Goal: Communication & Community: Connect with others

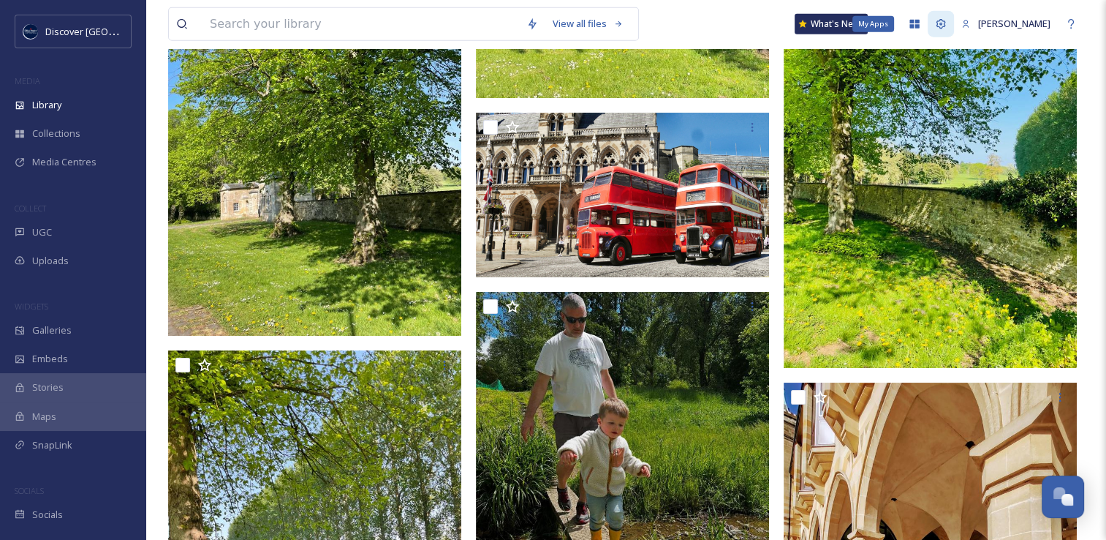
scroll to position [3729, 0]
click at [937, 25] on icon at bounding box center [942, 24] width 10 height 10
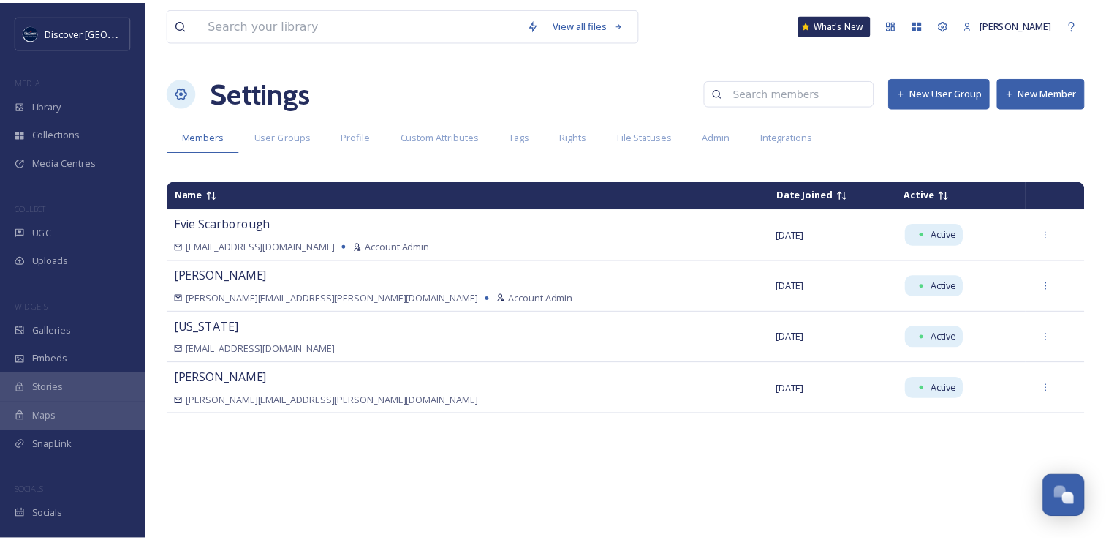
scroll to position [3729, 0]
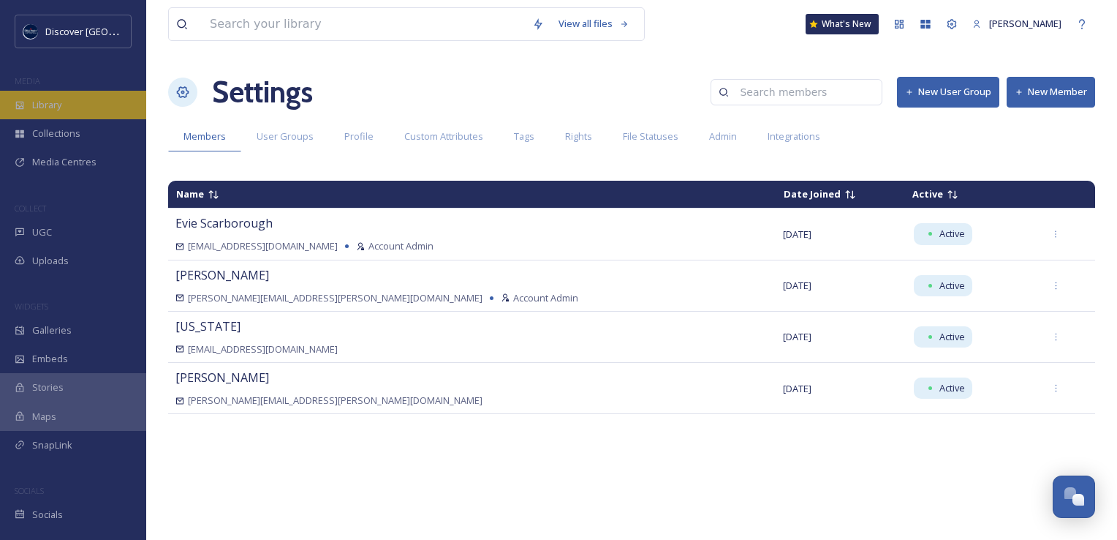
click at [69, 101] on div "Library" at bounding box center [73, 105] width 146 height 29
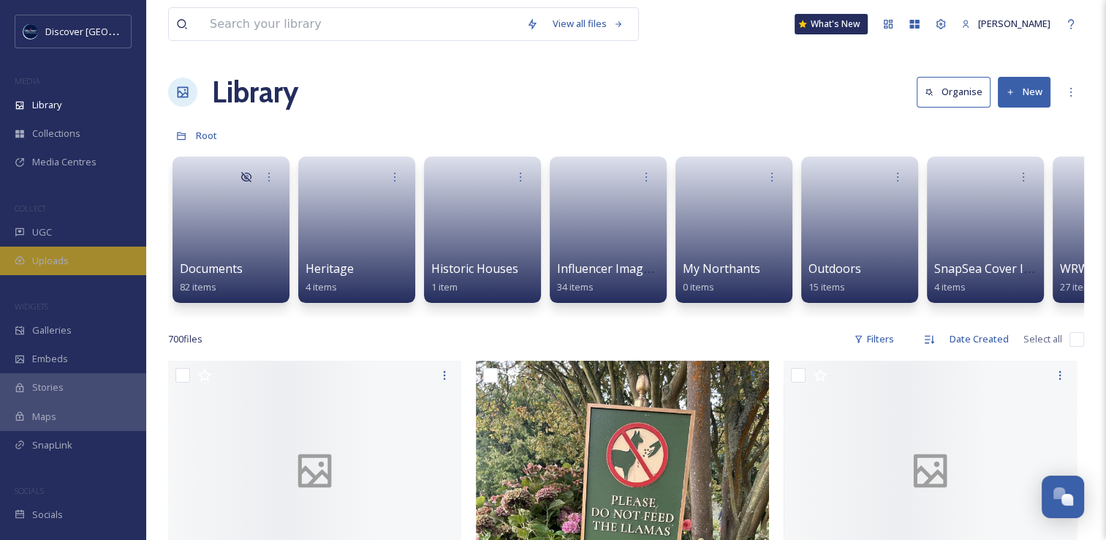
click at [57, 262] on span "Uploads" at bounding box center [50, 261] width 37 height 14
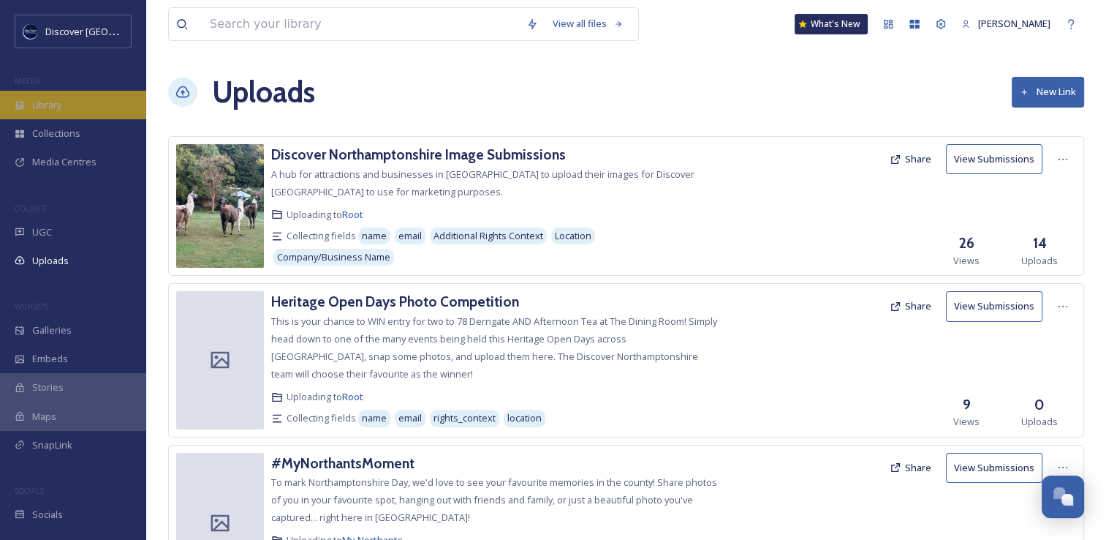
click at [61, 106] on span "Library" at bounding box center [46, 105] width 29 height 14
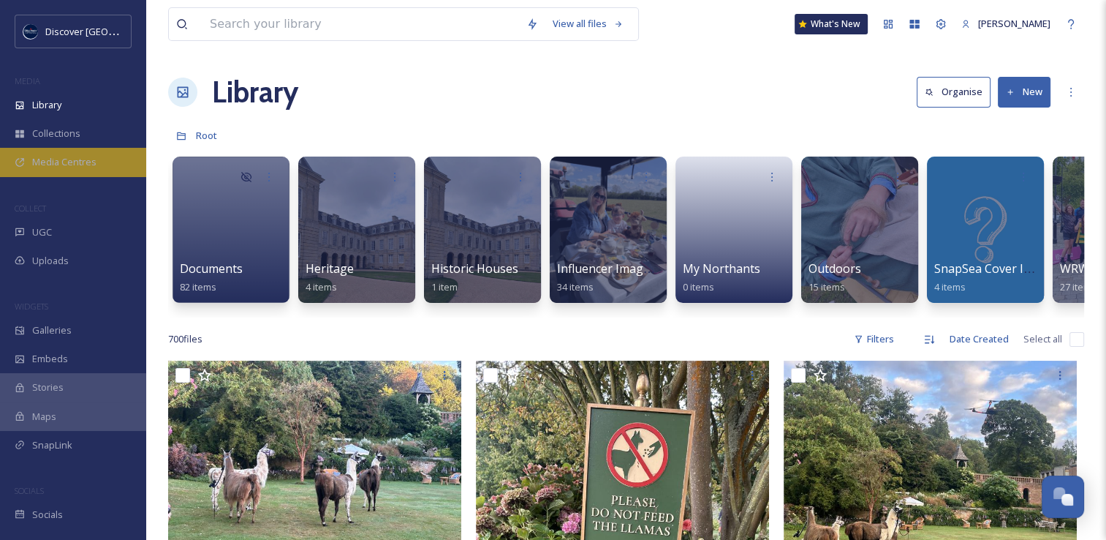
click at [94, 170] on div "Media Centres" at bounding box center [73, 162] width 146 height 29
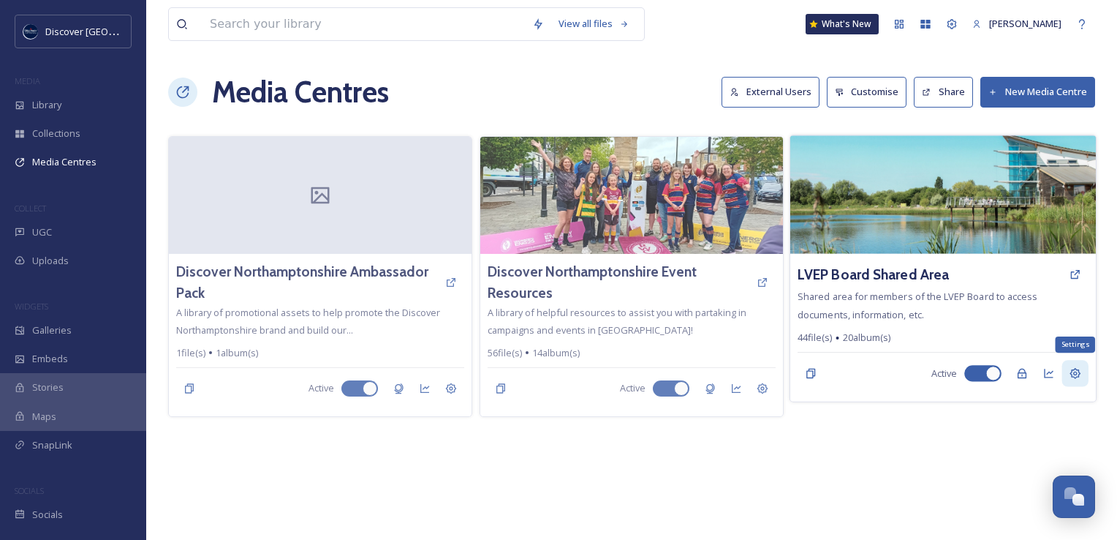
click at [1084, 373] on div "Settings" at bounding box center [1075, 373] width 26 height 26
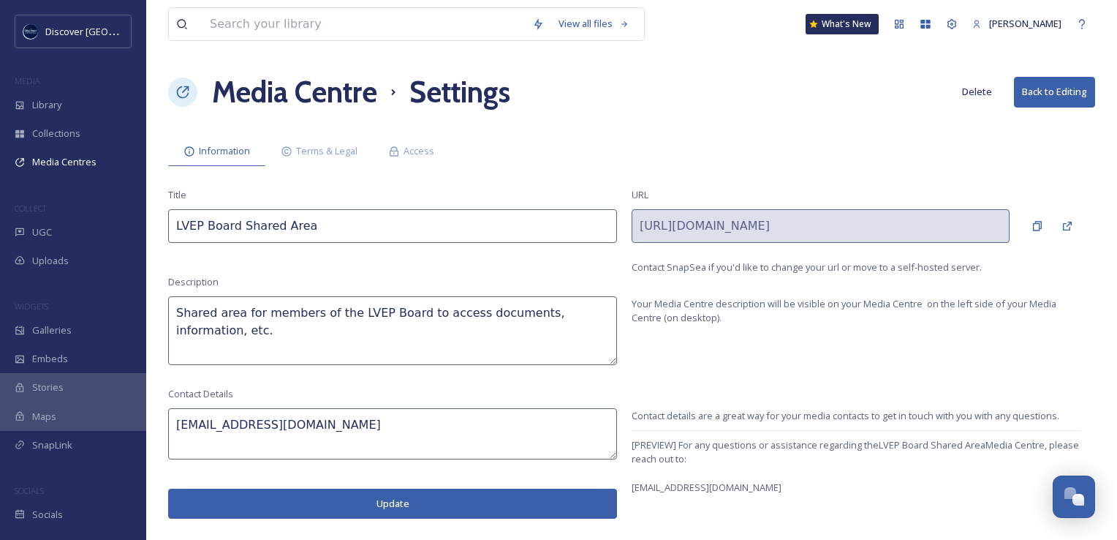
click at [344, 99] on h1 "Media Centre" at bounding box center [294, 92] width 165 height 44
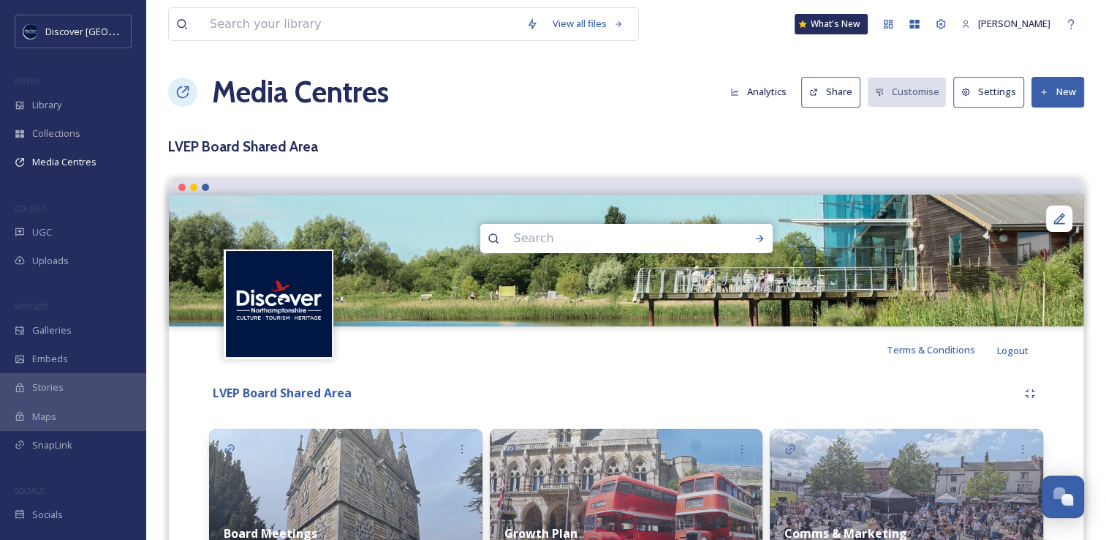
click at [831, 88] on button "Share" at bounding box center [830, 92] width 59 height 30
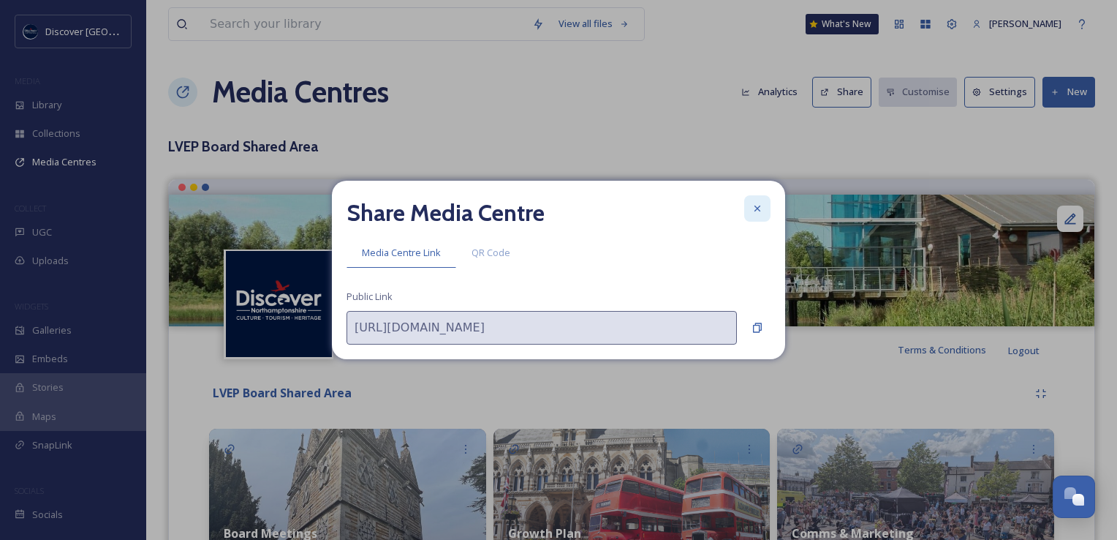
click at [764, 212] on div at bounding box center [757, 208] width 26 height 26
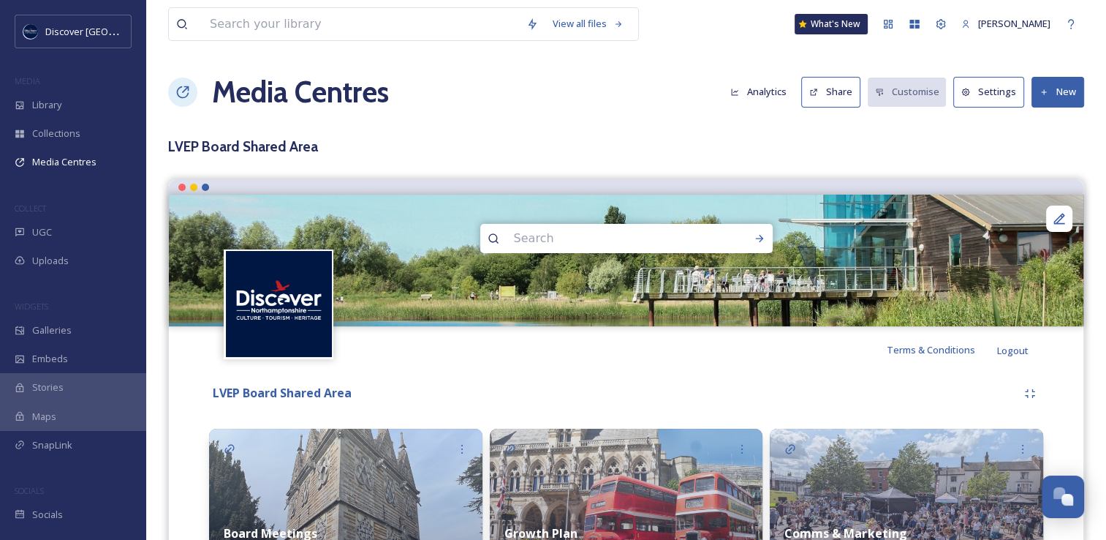
click at [983, 107] on div "Media Centres Analytics Share Customise Settings New" at bounding box center [626, 92] width 916 height 44
click at [986, 102] on button "Settings" at bounding box center [988, 92] width 71 height 30
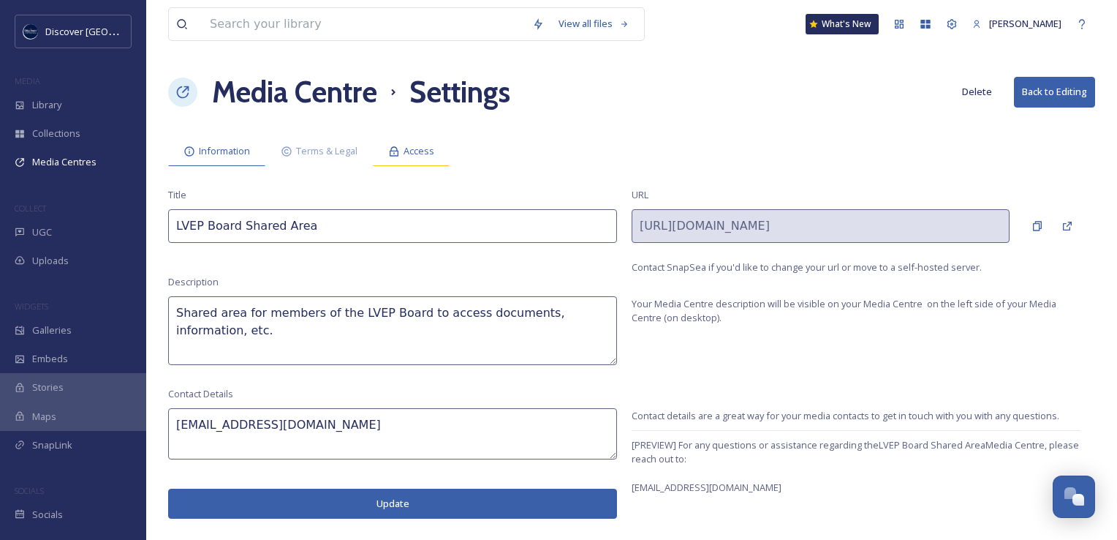
click at [389, 151] on icon at bounding box center [394, 152] width 12 height 12
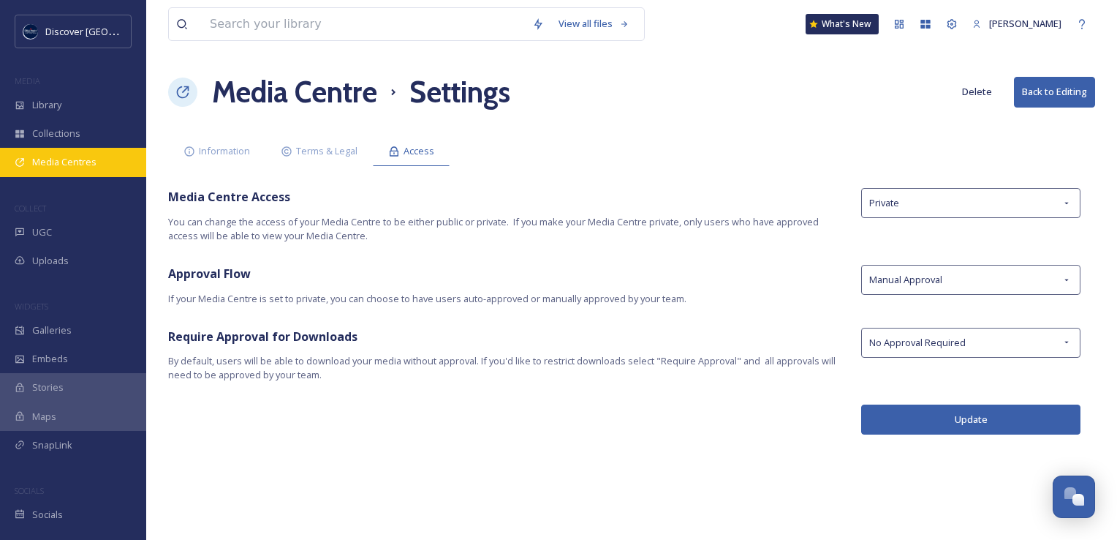
click at [47, 173] on div "Media Centres" at bounding box center [73, 162] width 146 height 29
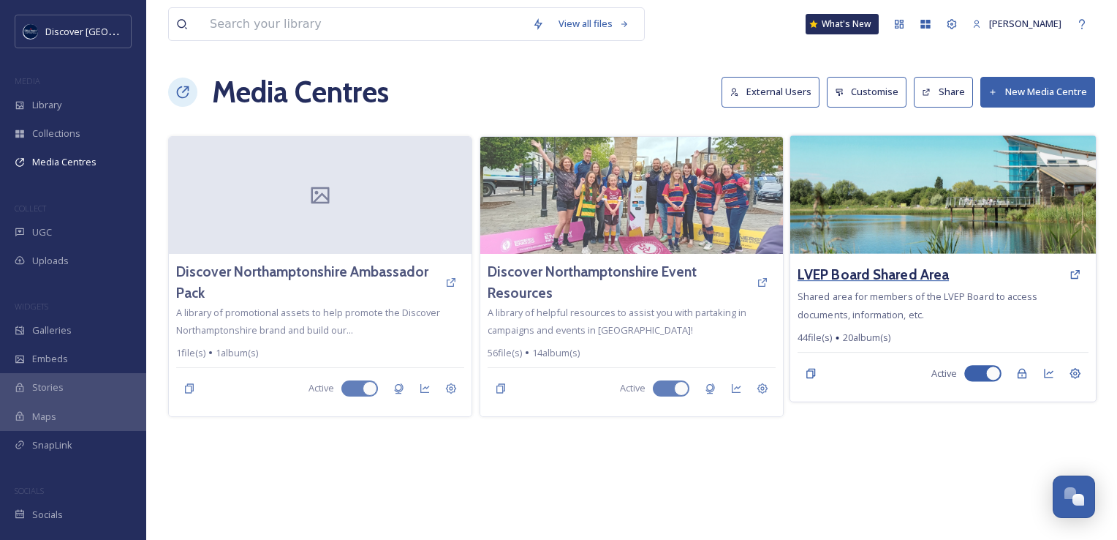
click at [869, 279] on h3 "LVEP Board Shared Area" at bounding box center [873, 274] width 151 height 21
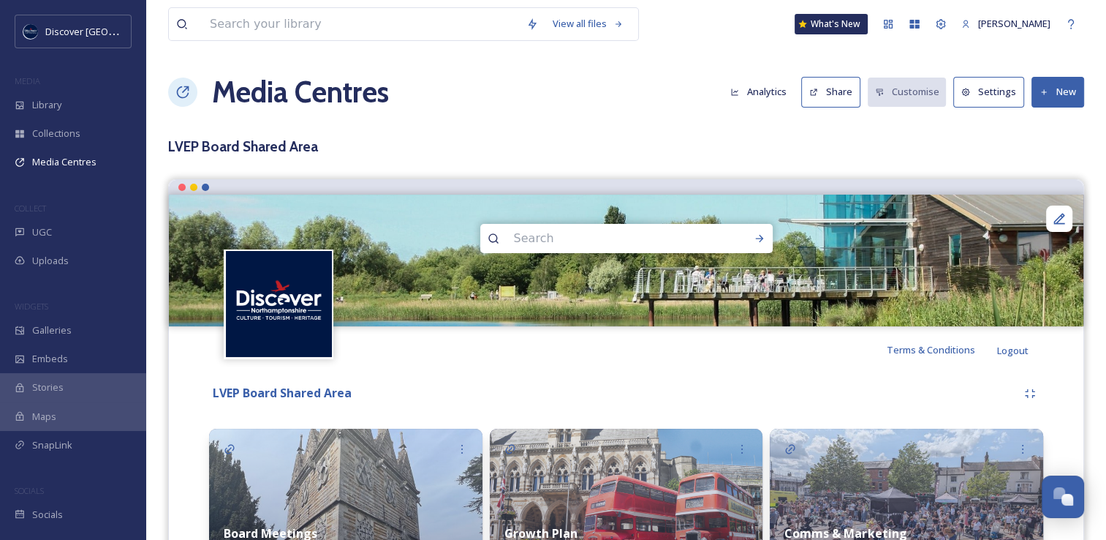
click at [231, 152] on h3 "LVEP Board Shared Area" at bounding box center [626, 146] width 916 height 21
click at [942, 22] on div "Team Settings" at bounding box center [941, 24] width 26 height 26
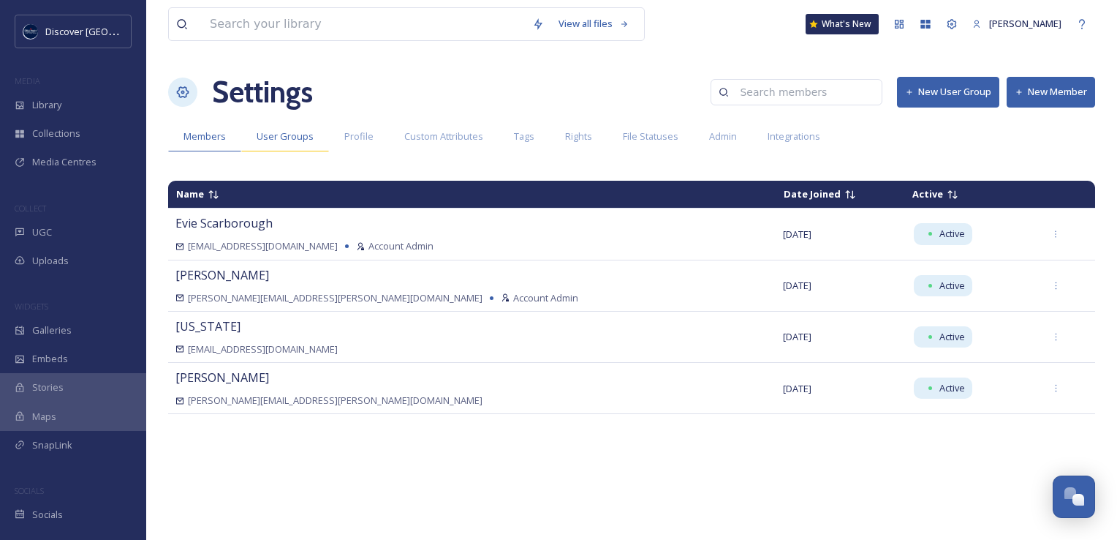
click at [287, 143] on div "User Groups" at bounding box center [285, 136] width 88 height 30
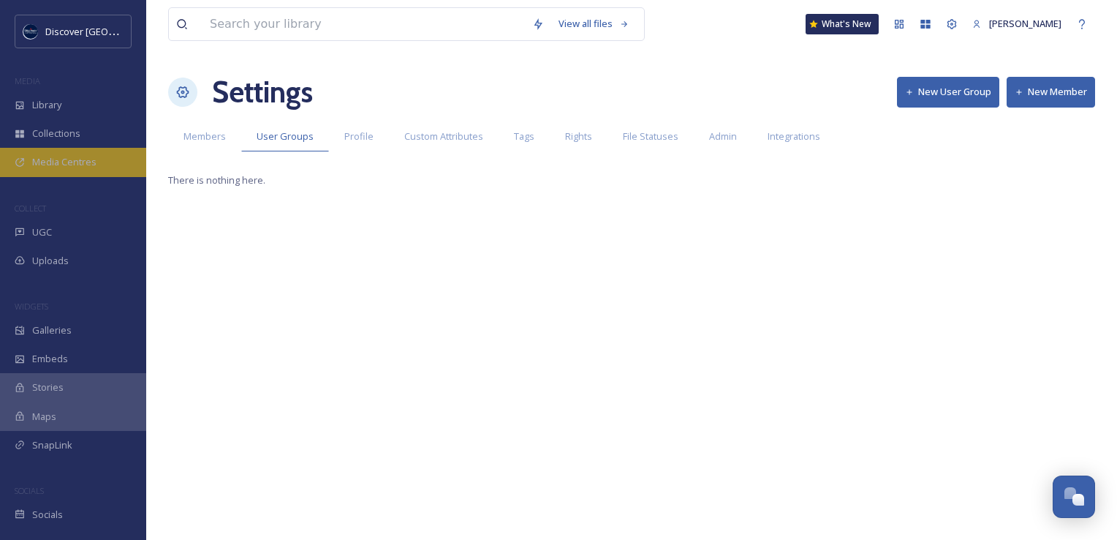
click at [56, 155] on span "Media Centres" at bounding box center [64, 162] width 64 height 14
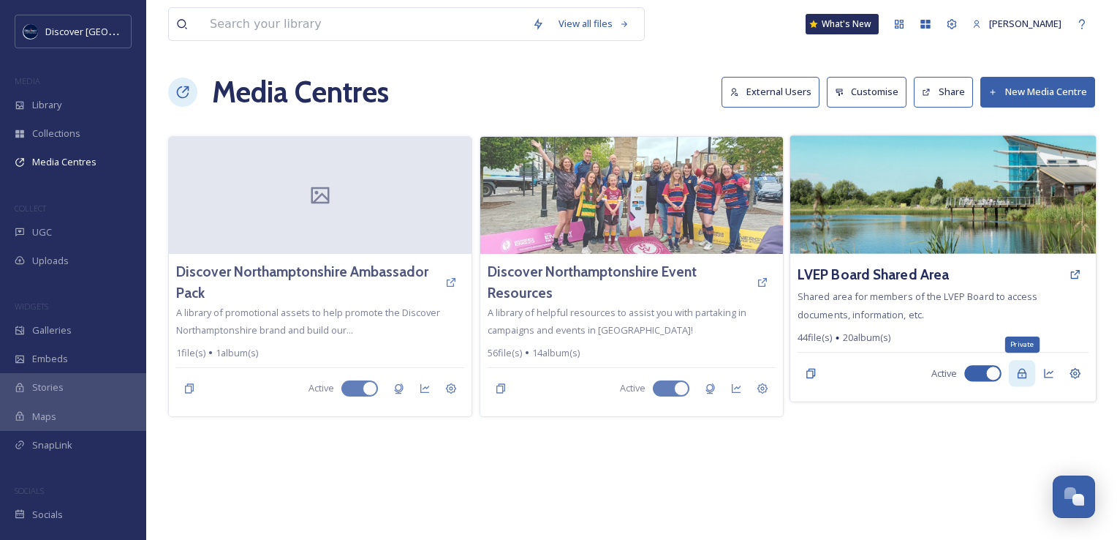
click at [1027, 379] on div "Private" at bounding box center [1022, 373] width 26 height 26
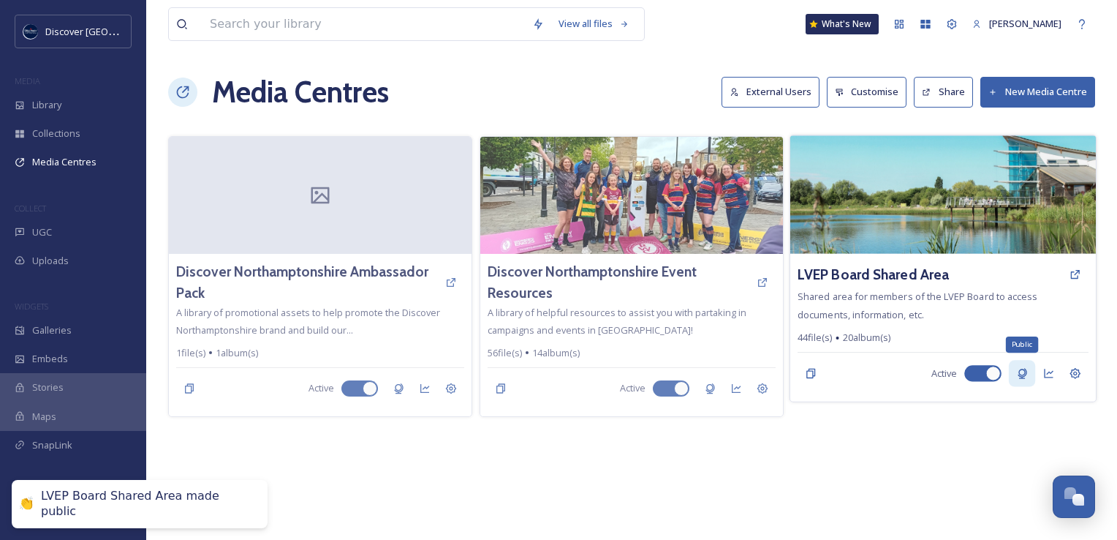
click at [1019, 375] on icon at bounding box center [1022, 374] width 12 height 12
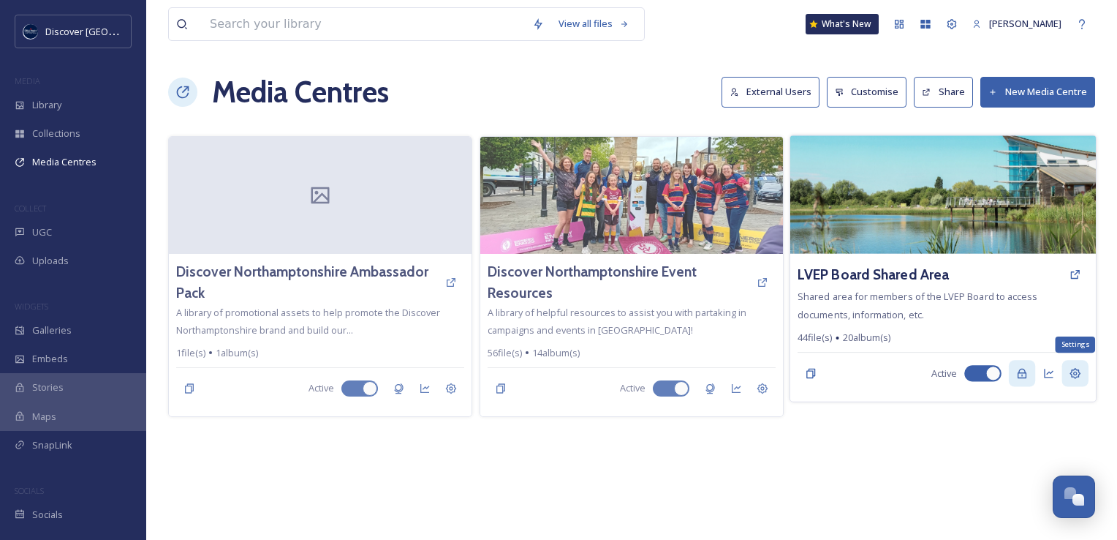
click at [1070, 374] on icon at bounding box center [1076, 374] width 12 height 12
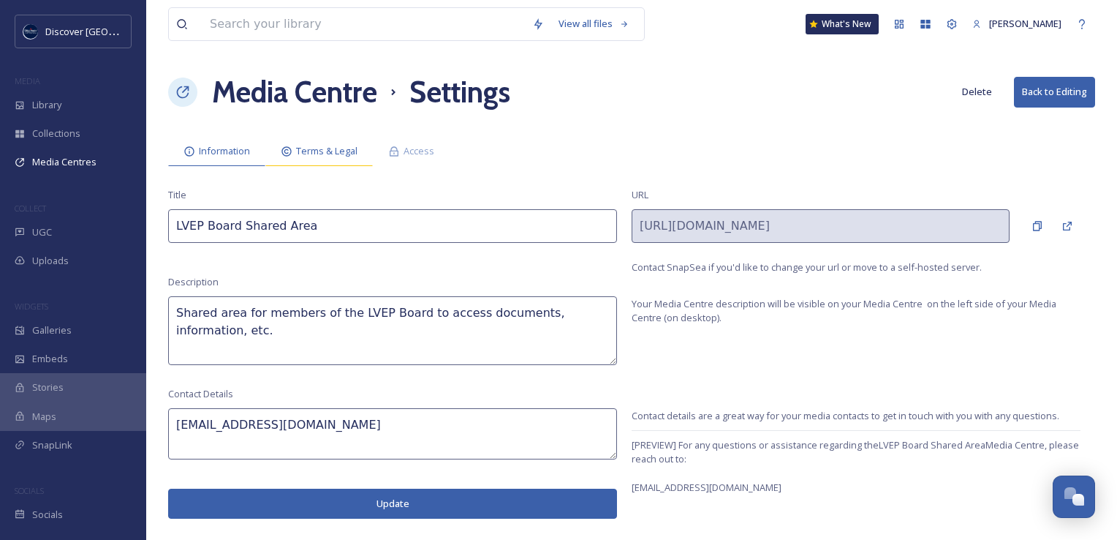
click at [317, 146] on span "Terms & Legal" at bounding box center [326, 151] width 61 height 14
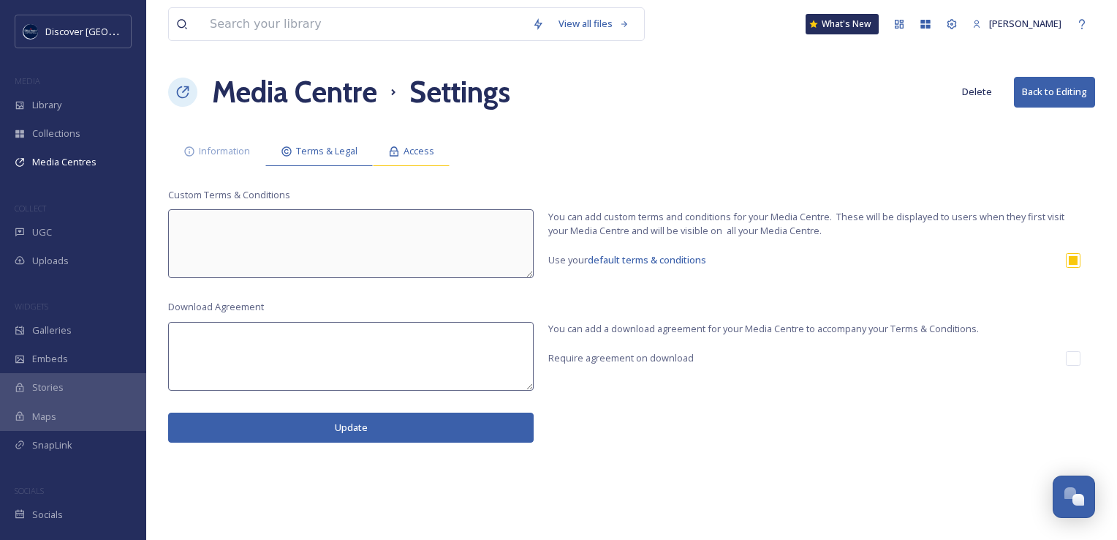
click at [422, 154] on span "Access" at bounding box center [419, 151] width 31 height 14
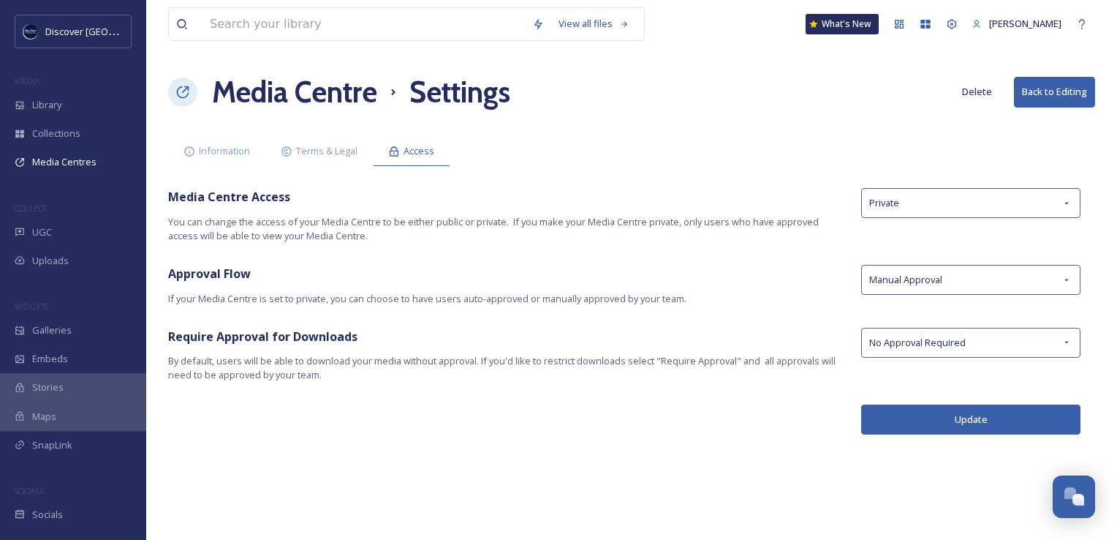
click at [1054, 89] on button "Back to Editing" at bounding box center [1054, 92] width 81 height 30
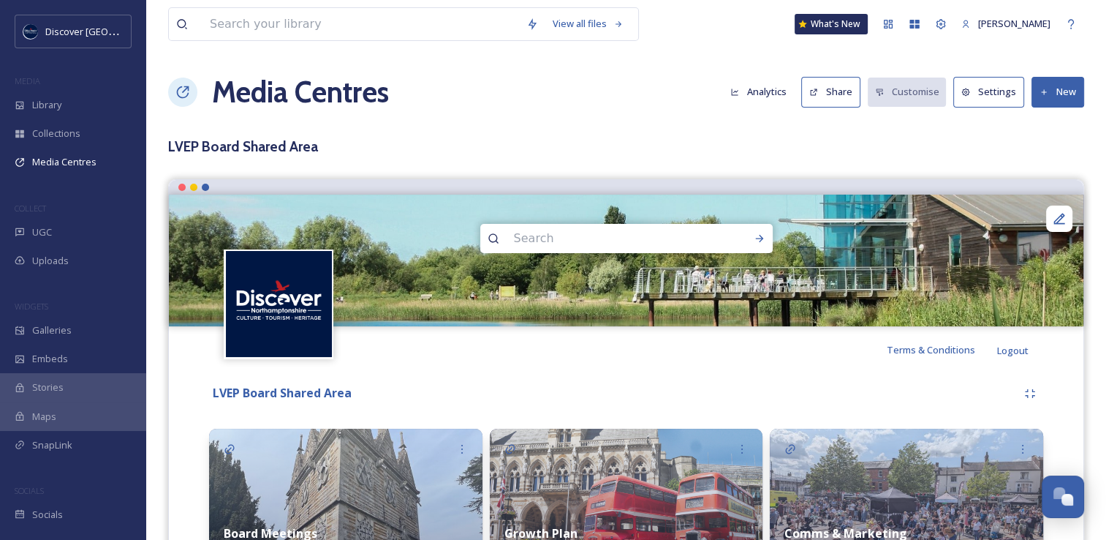
click at [758, 89] on button "Analytics" at bounding box center [758, 92] width 71 height 29
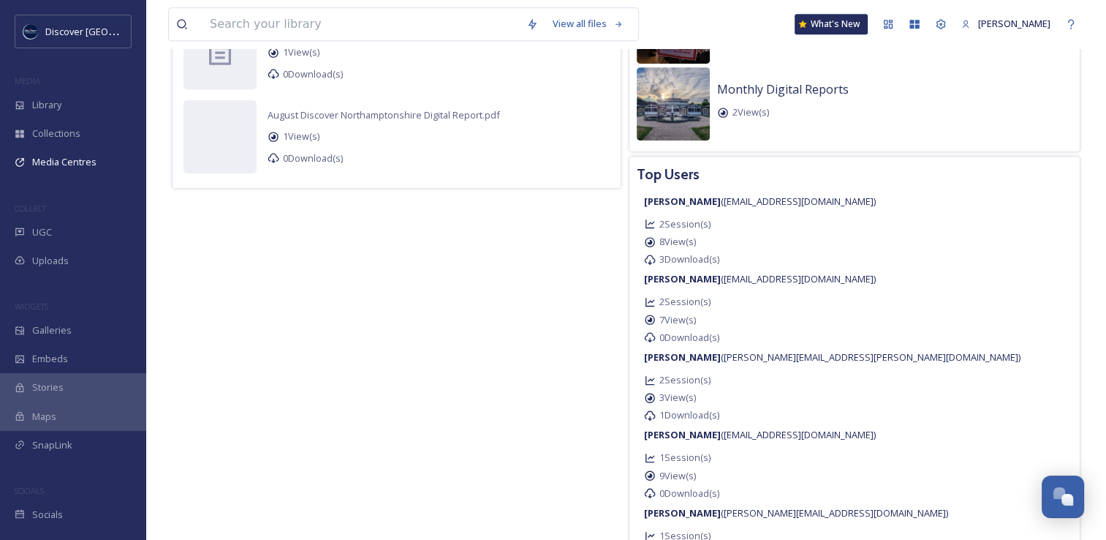
scroll to position [831, 0]
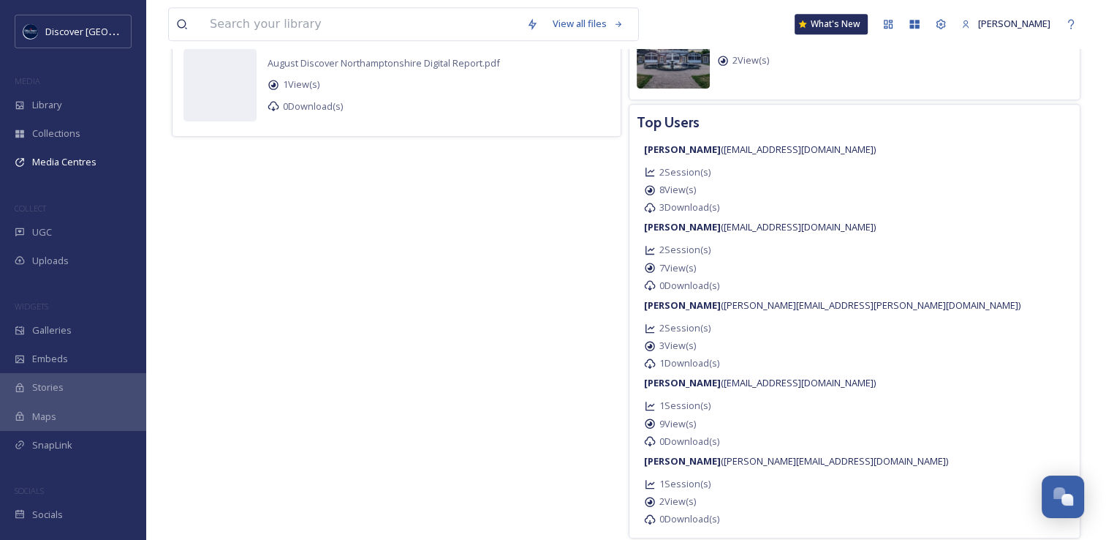
click at [721, 466] on strong "[PERSON_NAME]" at bounding box center [682, 460] width 77 height 13
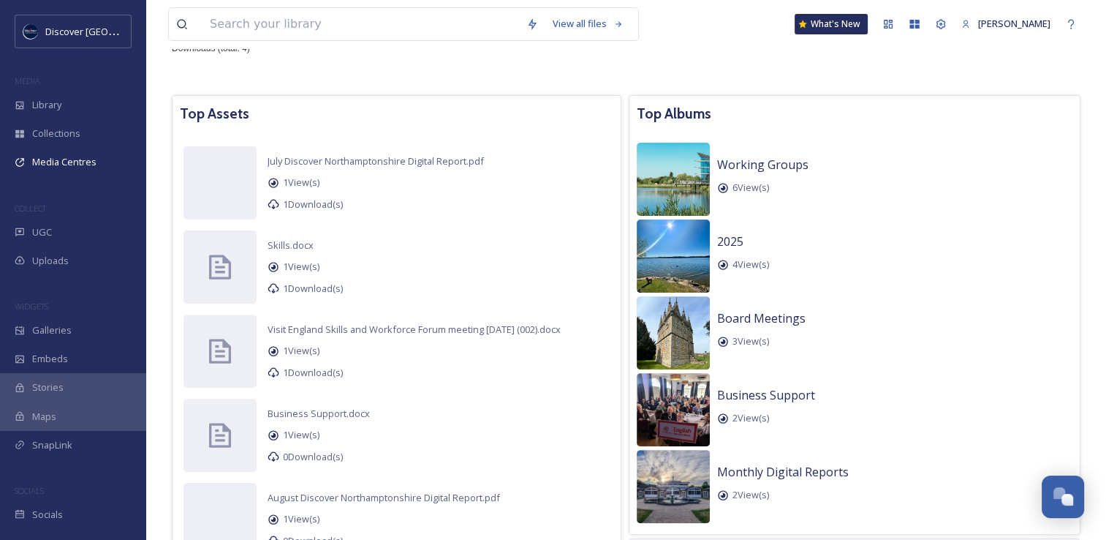
scroll to position [539, 0]
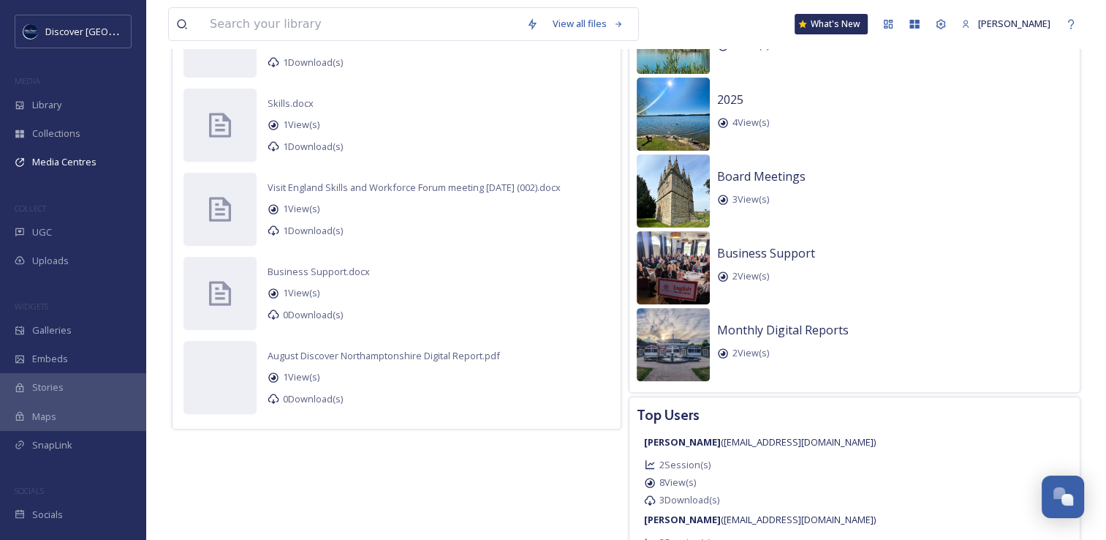
click at [700, 414] on h3 "Top Users" at bounding box center [668, 414] width 63 height 21
click at [573, 480] on div "Top Assets application/pdf July Discover Northamptonshire Digital Report.pdf 1 …" at bounding box center [626, 392] width 916 height 884
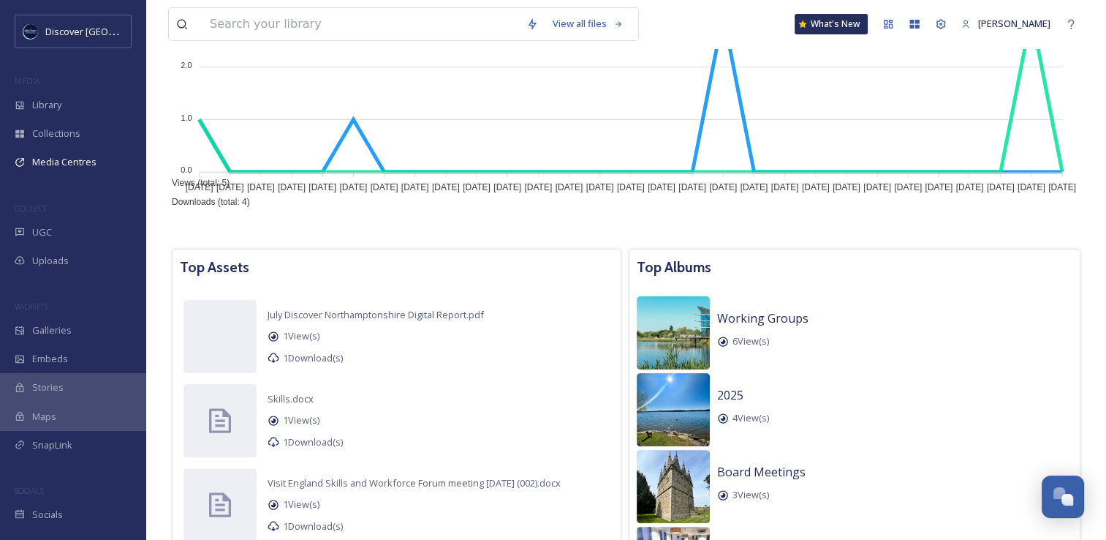
scroll to position [27, 0]
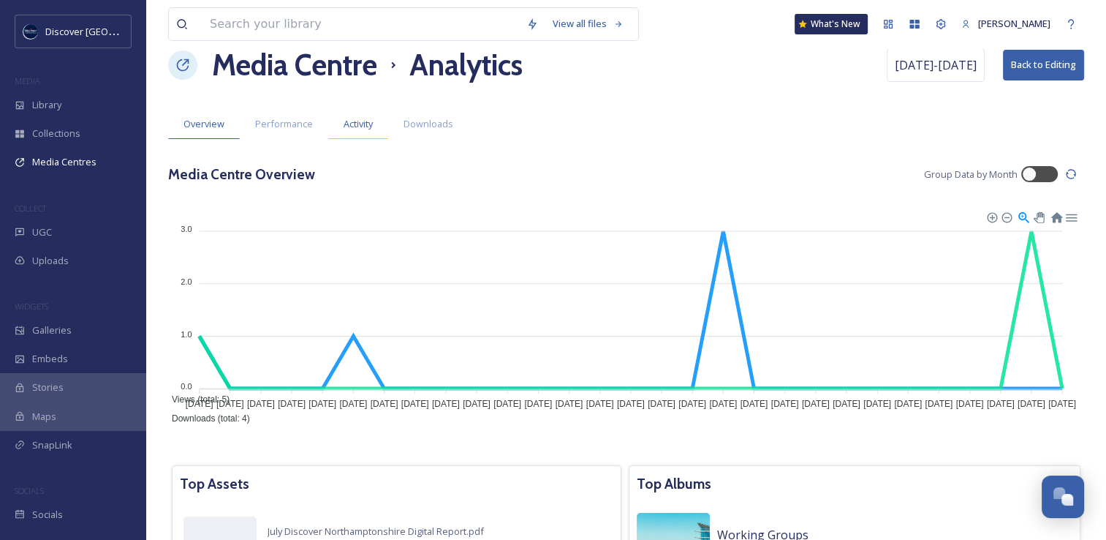
click at [344, 124] on span "Activity" at bounding box center [358, 124] width 29 height 14
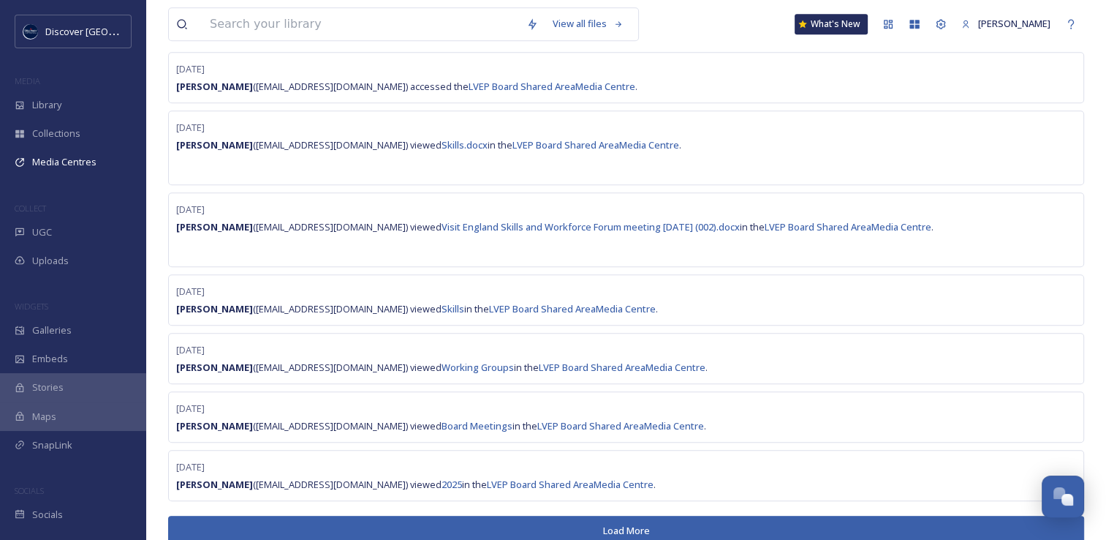
scroll to position [1059, 0]
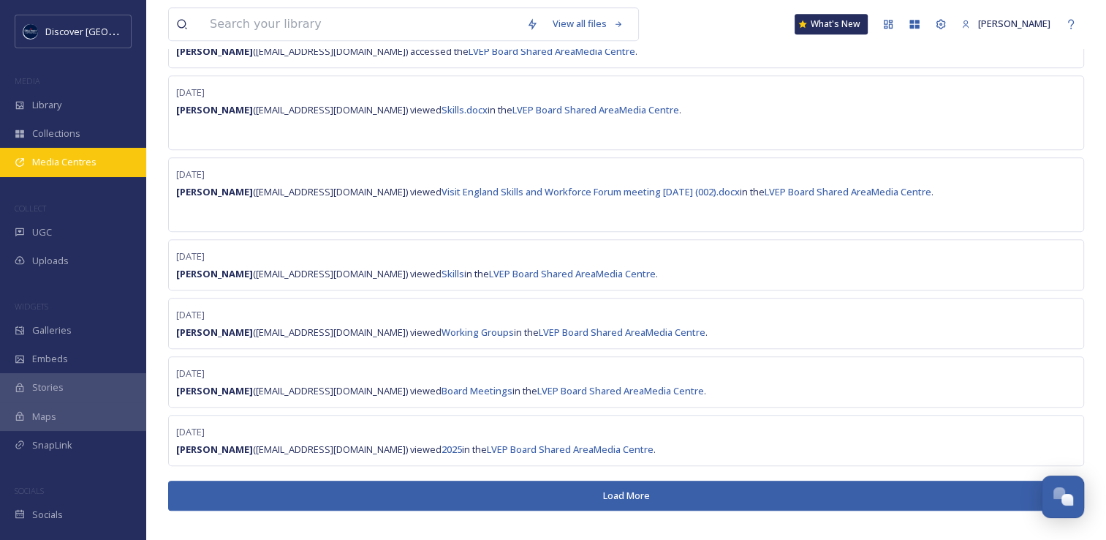
click at [50, 165] on span "Media Centres" at bounding box center [64, 162] width 64 height 14
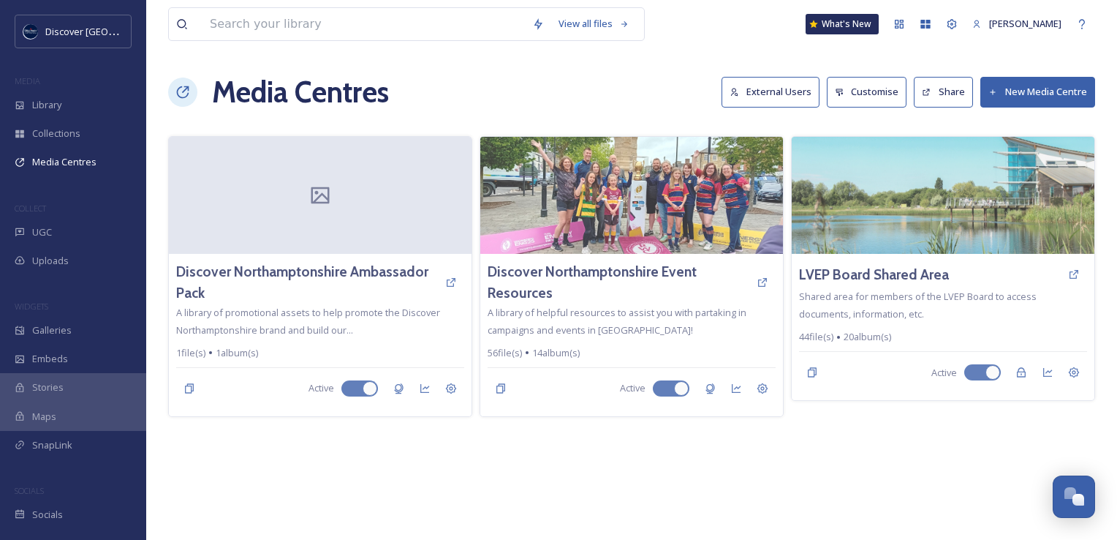
click at [772, 95] on button "External Users" at bounding box center [771, 92] width 98 height 30
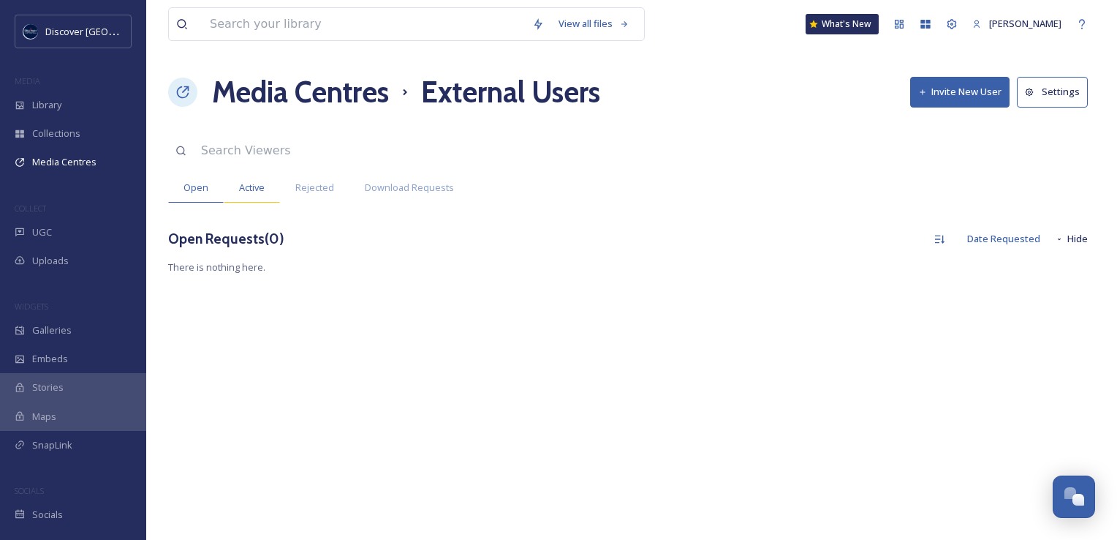
click at [263, 192] on span "Active" at bounding box center [252, 188] width 26 height 14
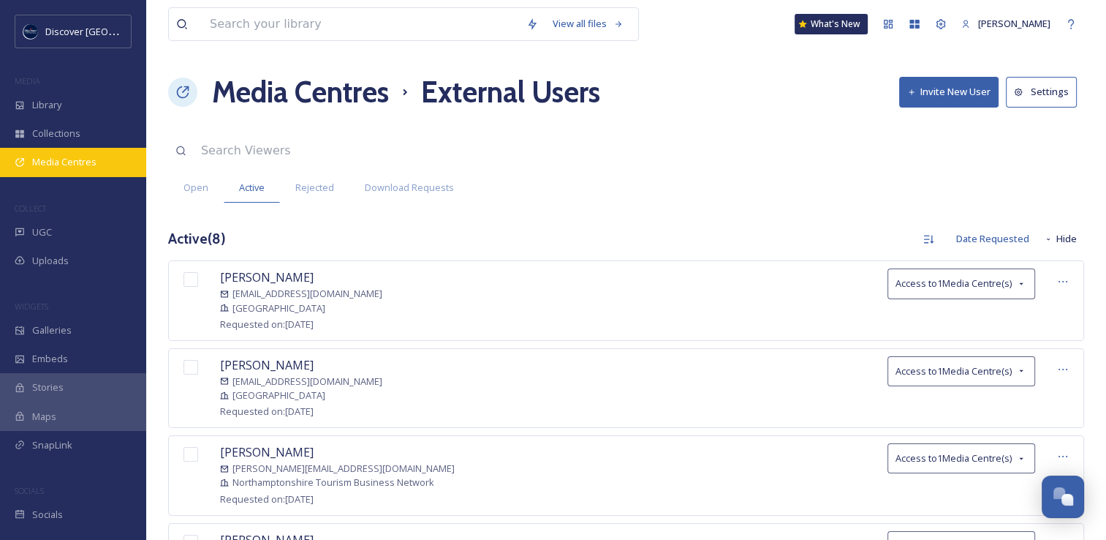
click at [93, 159] on span "Media Centres" at bounding box center [64, 162] width 64 height 14
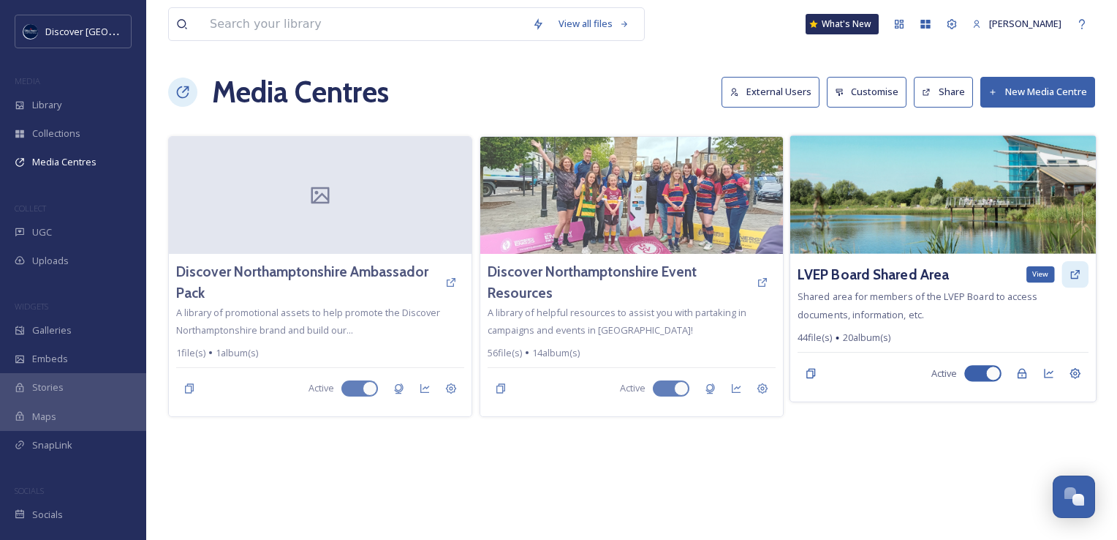
click at [1073, 274] on icon at bounding box center [1076, 274] width 12 height 12
click at [865, 278] on h3 "LVEP Board Shared Area" at bounding box center [873, 274] width 151 height 21
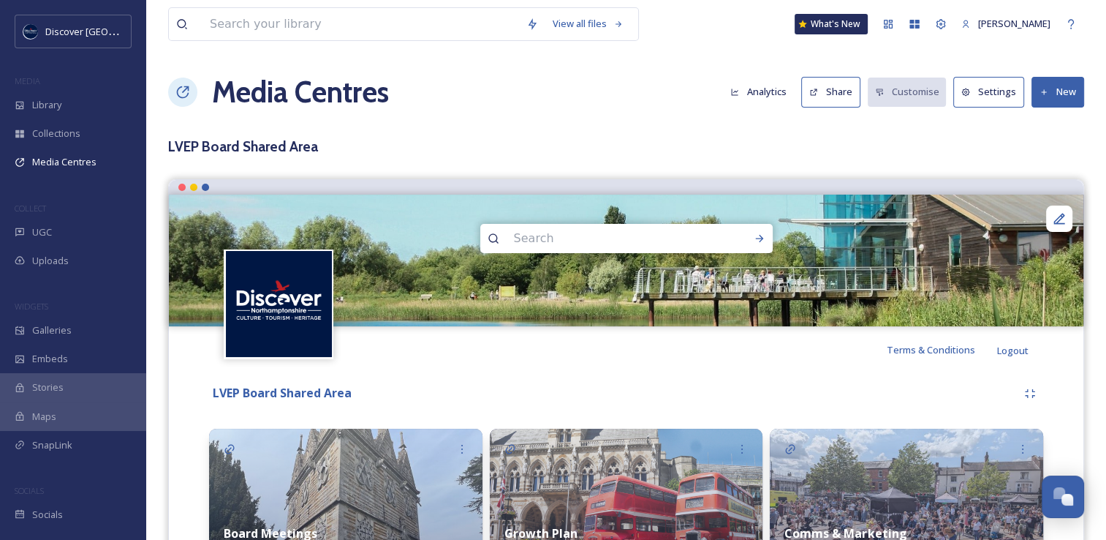
click at [832, 97] on button "Share" at bounding box center [830, 92] width 59 height 30
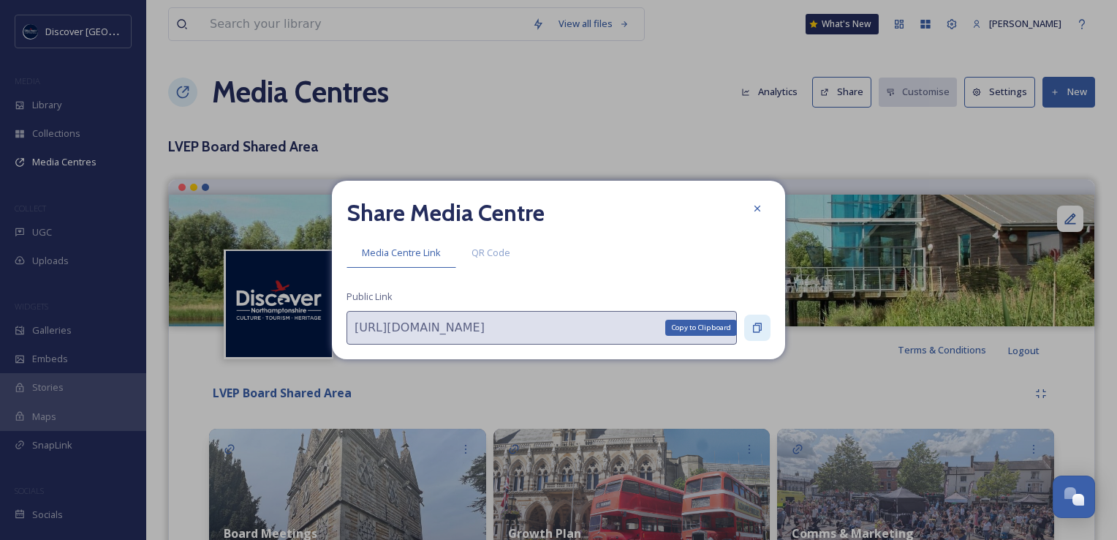
click at [752, 323] on icon at bounding box center [758, 328] width 12 height 12
click at [764, 210] on div at bounding box center [757, 208] width 26 height 26
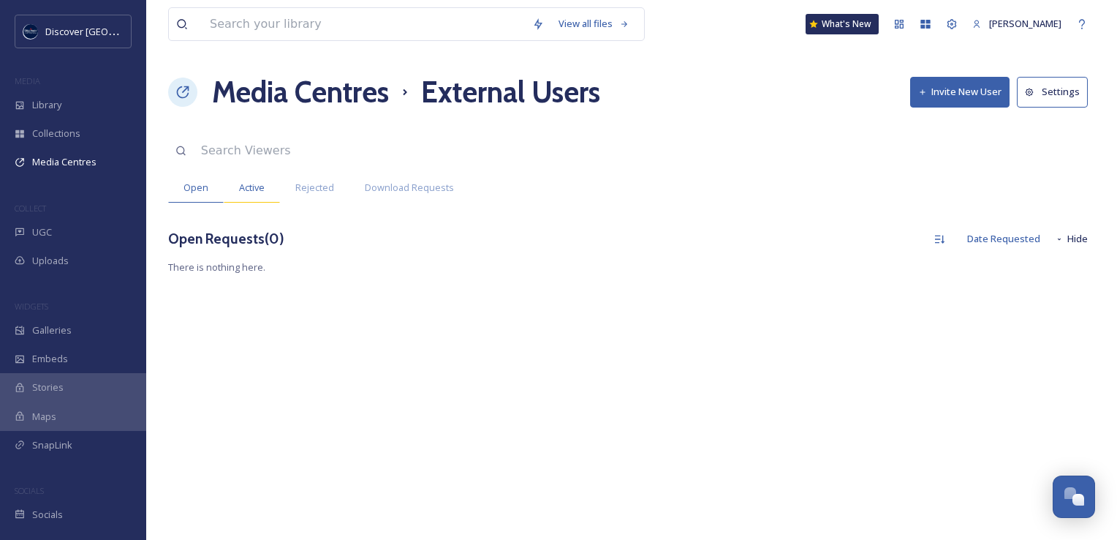
click at [251, 189] on span "Active" at bounding box center [252, 188] width 26 height 14
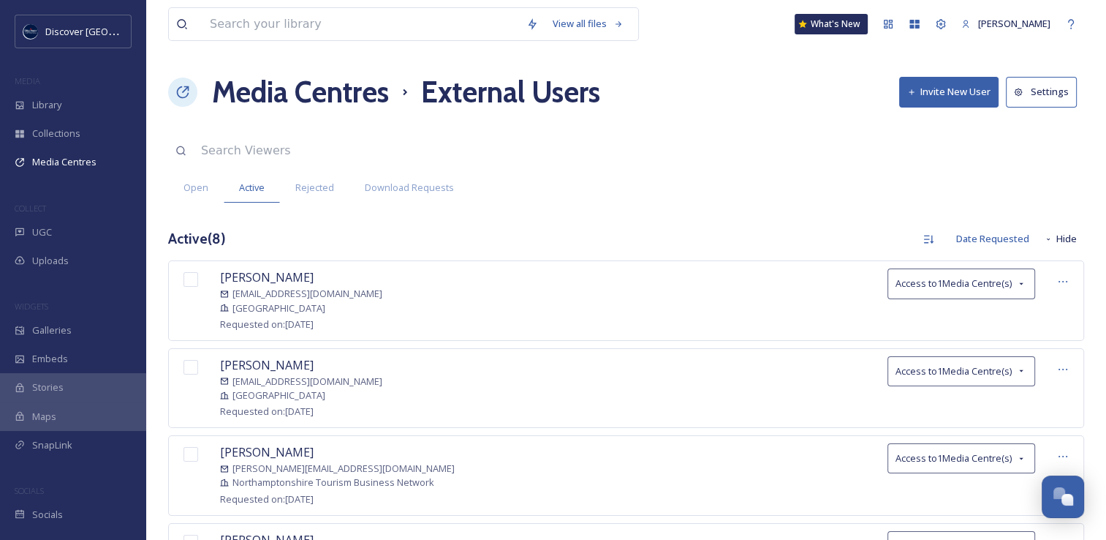
click at [965, 101] on button "Invite New User" at bounding box center [948, 92] width 99 height 30
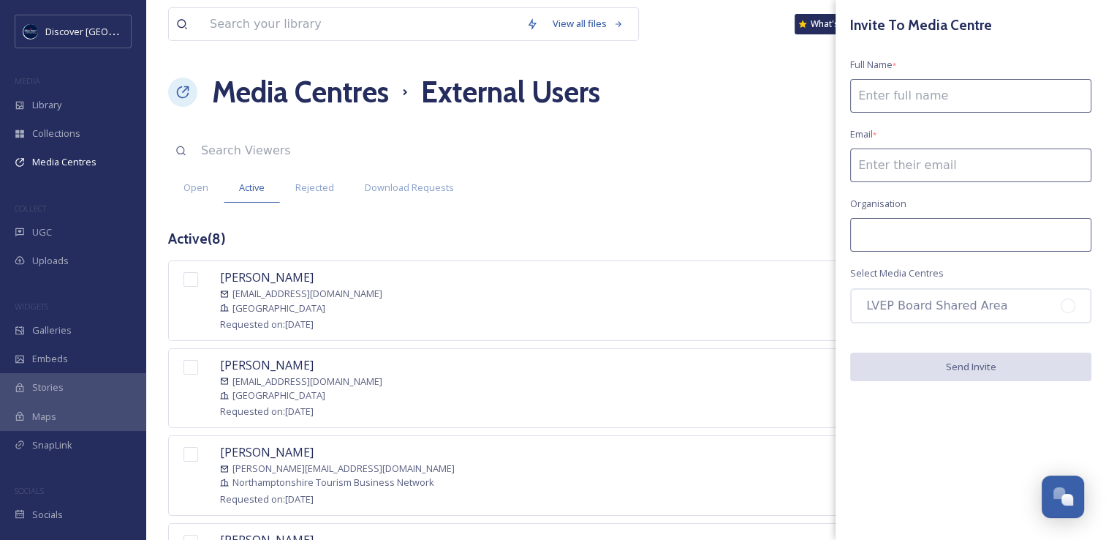
click at [901, 95] on input at bounding box center [970, 96] width 241 height 34
type input "[PERSON_NAME]"
click at [857, 130] on span "Email *" at bounding box center [863, 134] width 26 height 14
click at [869, 171] on input at bounding box center [970, 165] width 241 height 34
click at [877, 171] on input at bounding box center [970, 165] width 241 height 34
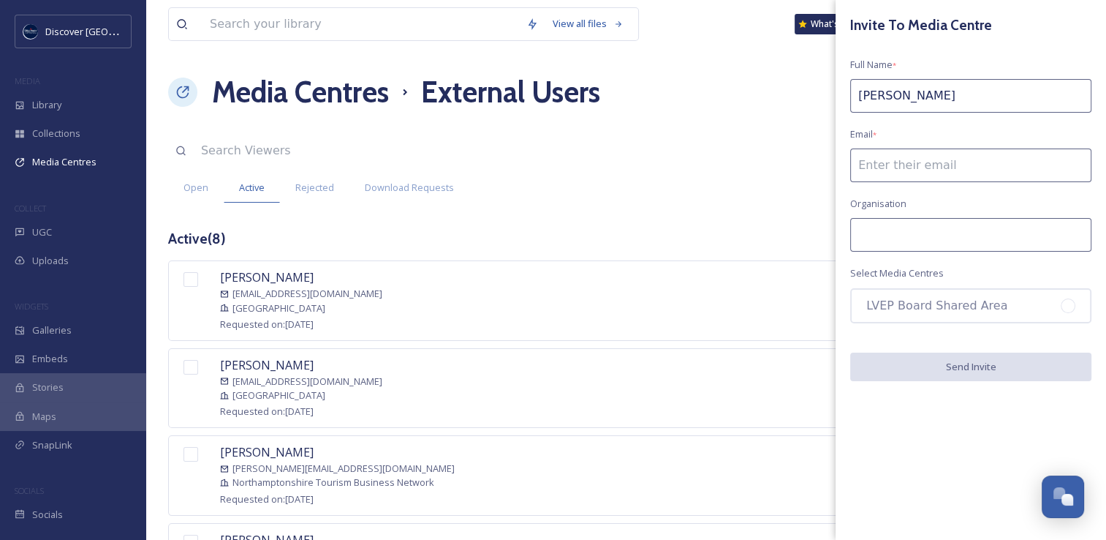
paste input "[PERSON_NAME][EMAIL_ADDRESS][PERSON_NAME][DOMAIN_NAME]"
type input "[PERSON_NAME][EMAIL_ADDRESS][PERSON_NAME][DOMAIN_NAME]"
click at [870, 235] on input at bounding box center [970, 235] width 241 height 34
type input "[GEOGRAPHIC_DATA]"
click at [946, 342] on div "Invite To Media Centre Full Name * [PERSON_NAME] Email * [PERSON_NAME][EMAIL_AD…" at bounding box center [971, 198] width 271 height 396
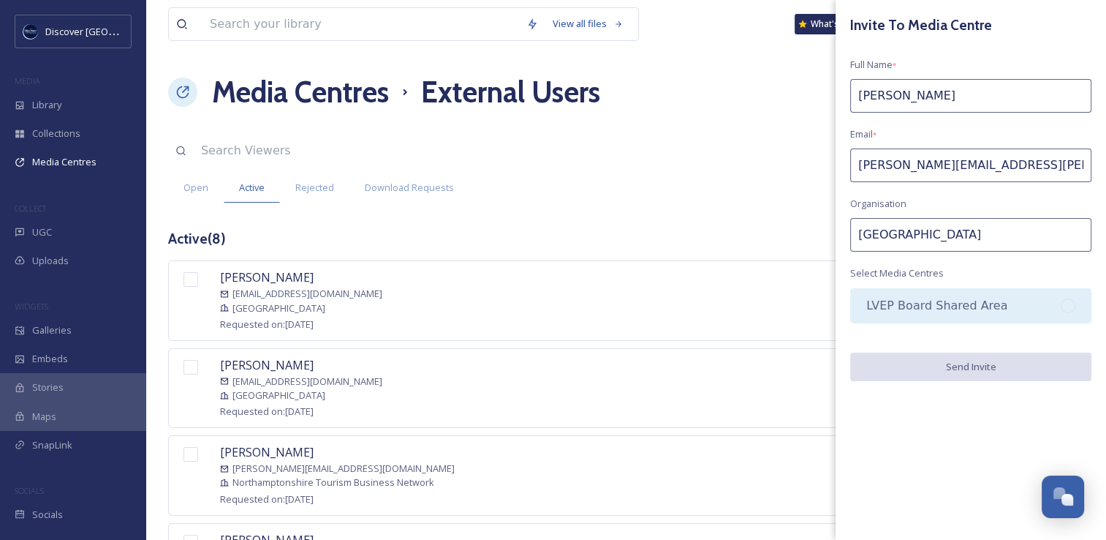
click at [948, 307] on div "LVEP Board Shared Area" at bounding box center [970, 305] width 241 height 35
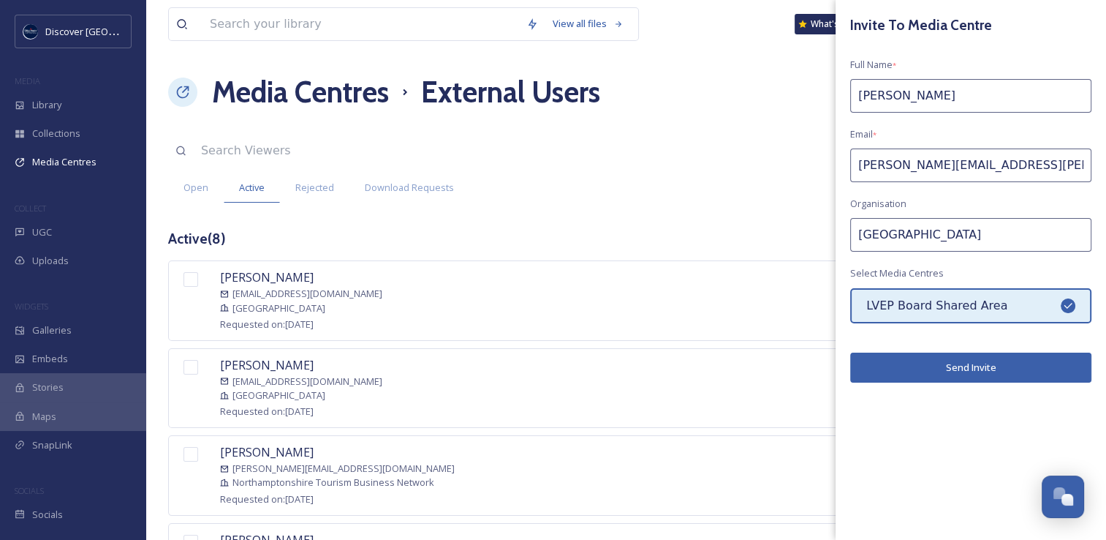
click at [945, 366] on button "Send Invite" at bounding box center [970, 367] width 241 height 30
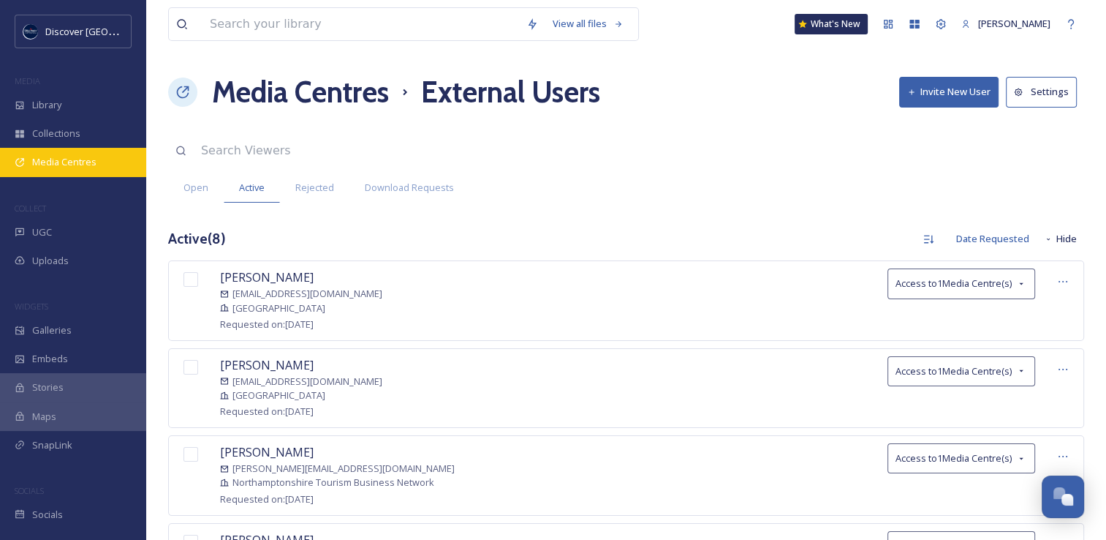
click at [98, 172] on div "Media Centres" at bounding box center [73, 162] width 146 height 29
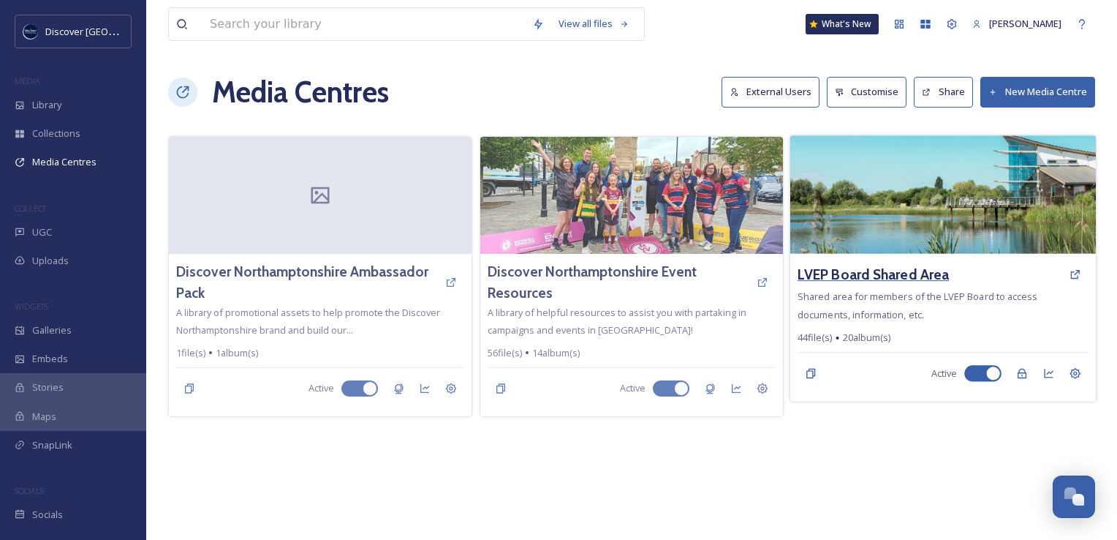
click at [883, 272] on h3 "LVEP Board Shared Area" at bounding box center [873, 274] width 151 height 21
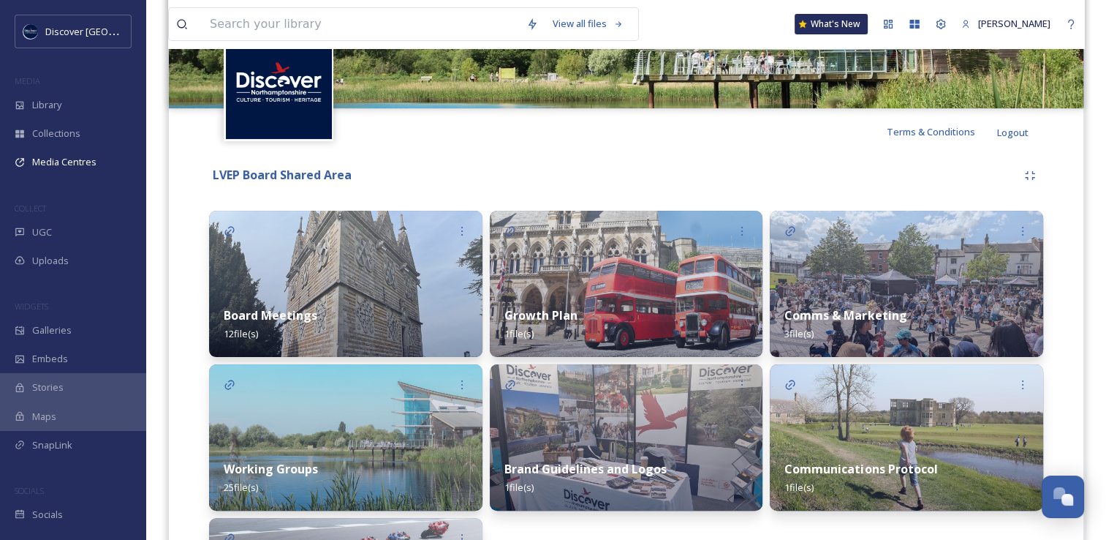
scroll to position [219, 0]
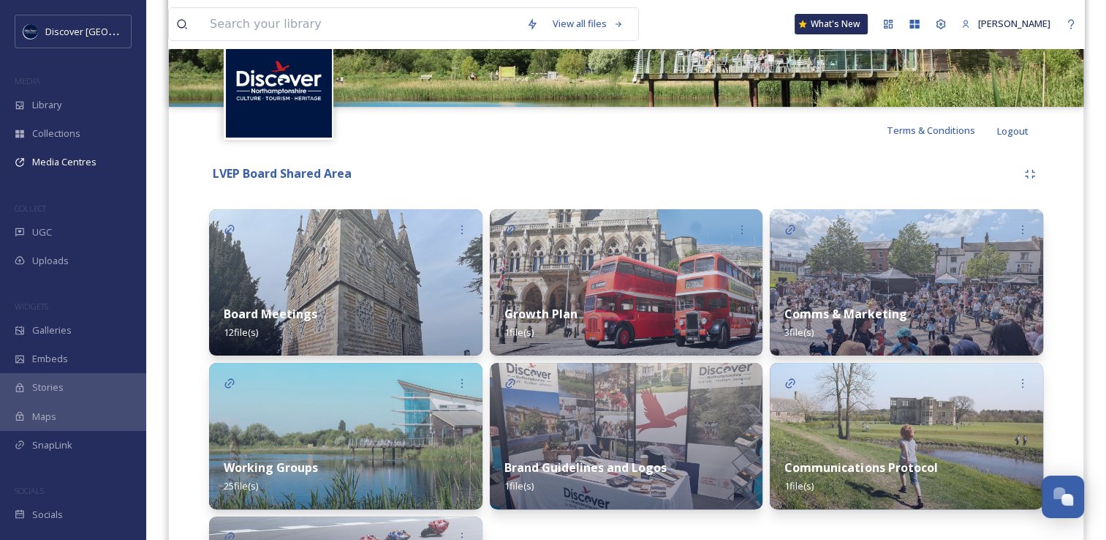
click at [330, 424] on img at bounding box center [345, 436] width 273 height 146
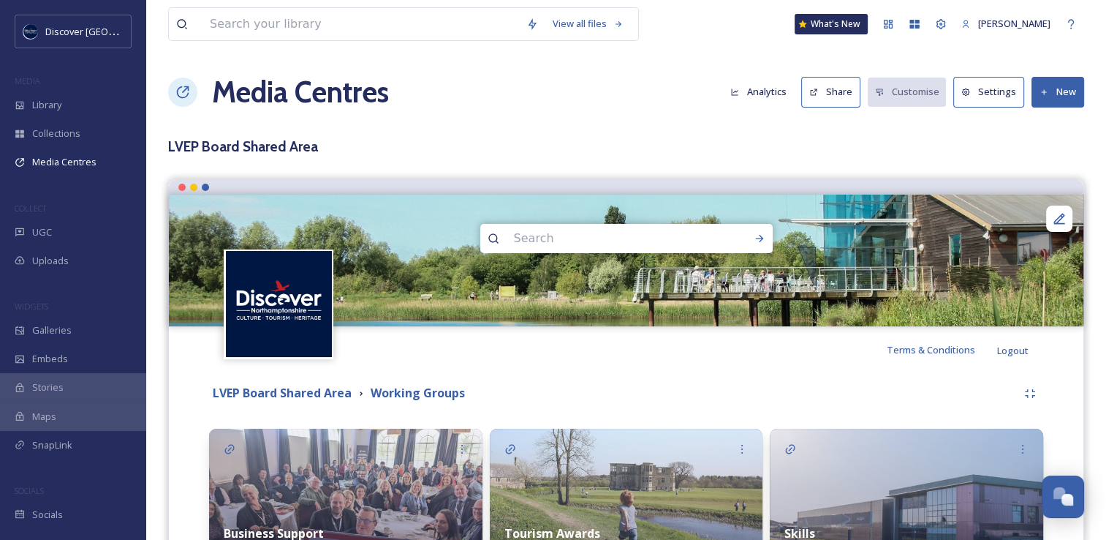
click at [819, 88] on icon at bounding box center [814, 93] width 10 height 10
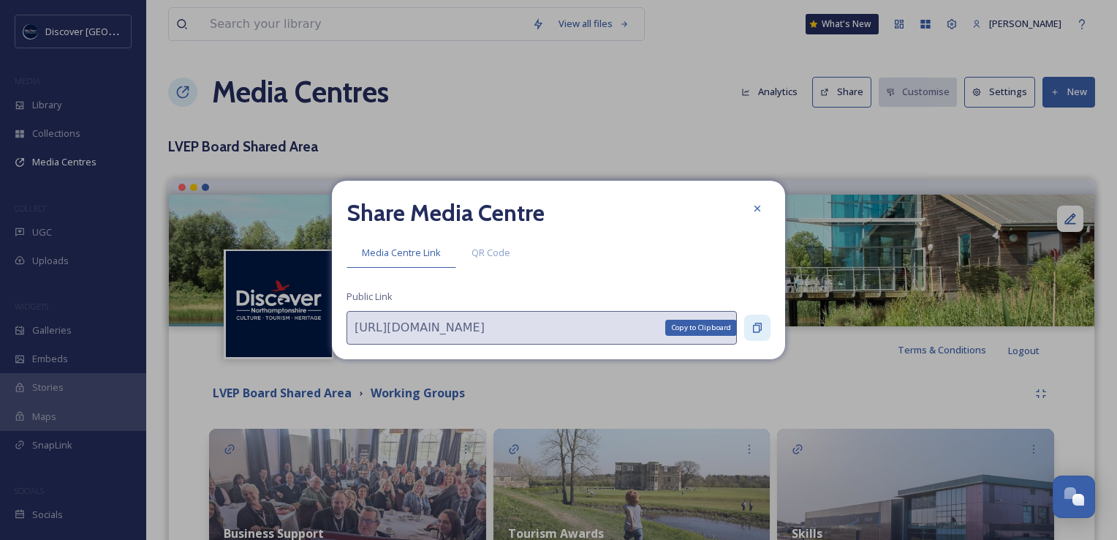
click at [753, 330] on icon at bounding box center [757, 328] width 9 height 10
drag, startPoint x: 760, startPoint y: 203, endPoint x: 722, endPoint y: 235, distance: 50.3
click at [760, 203] on icon at bounding box center [758, 209] width 12 height 12
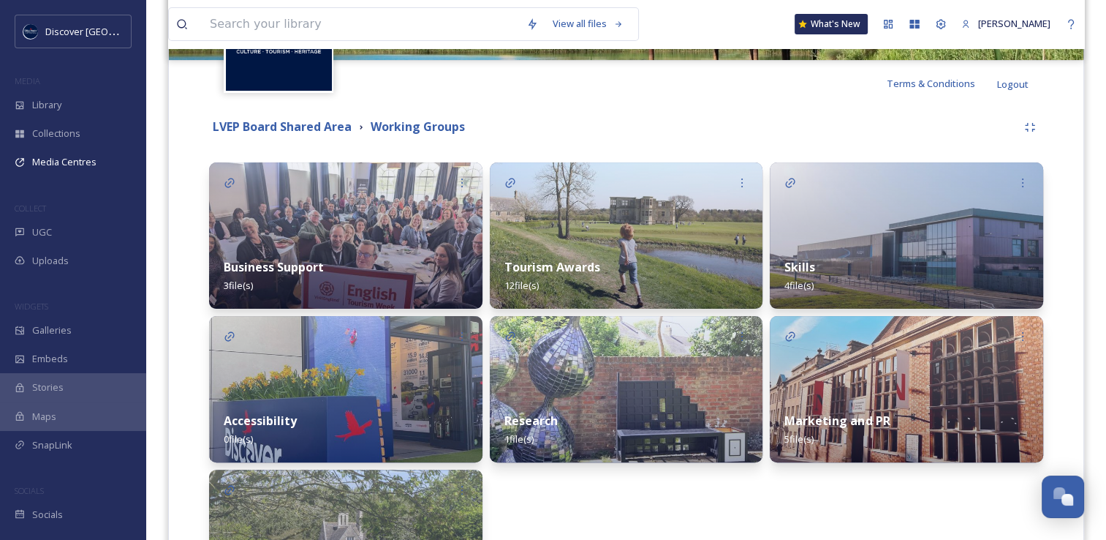
scroll to position [292, 0]
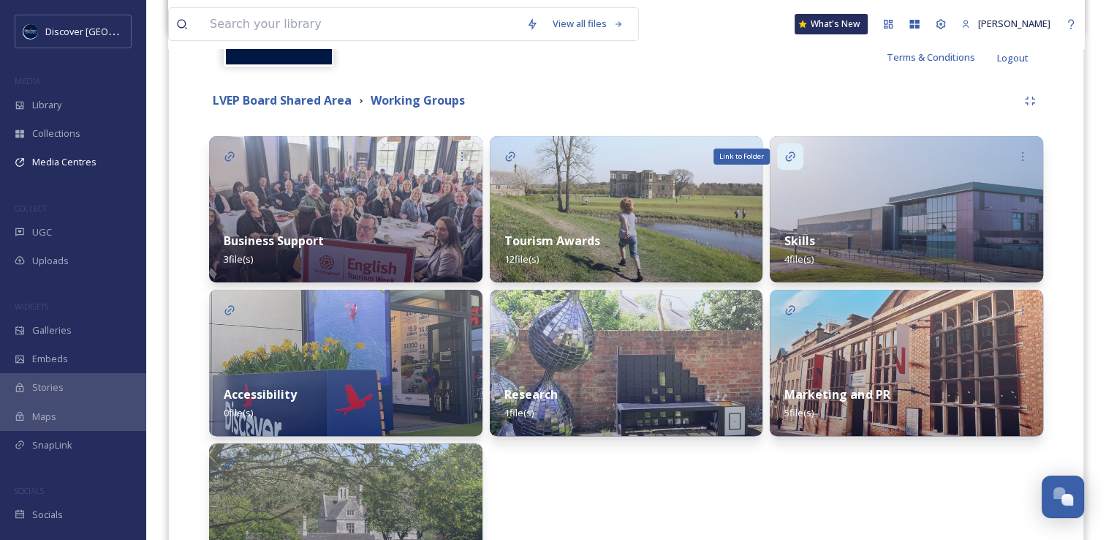
click at [790, 156] on icon at bounding box center [791, 157] width 12 height 12
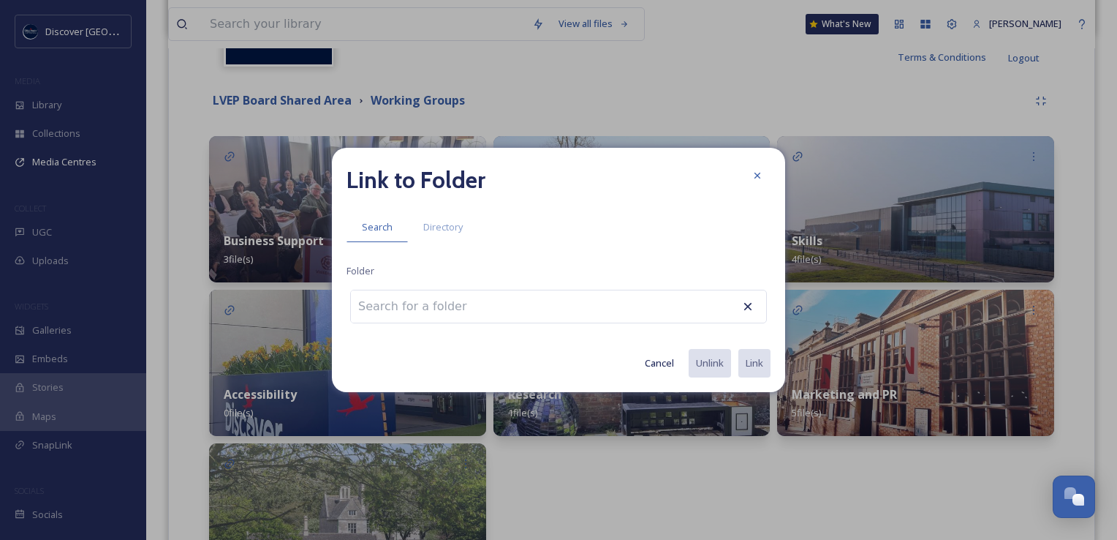
click at [665, 360] on button "Cancel" at bounding box center [660, 363] width 44 height 29
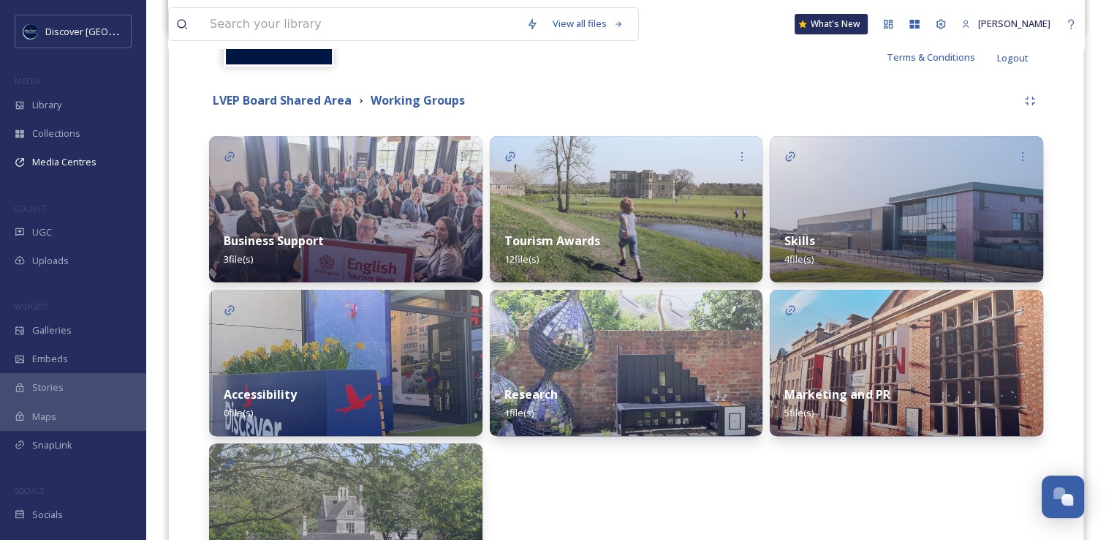
click at [828, 208] on img at bounding box center [906, 209] width 273 height 146
